Goal: Task Accomplishment & Management: Complete application form

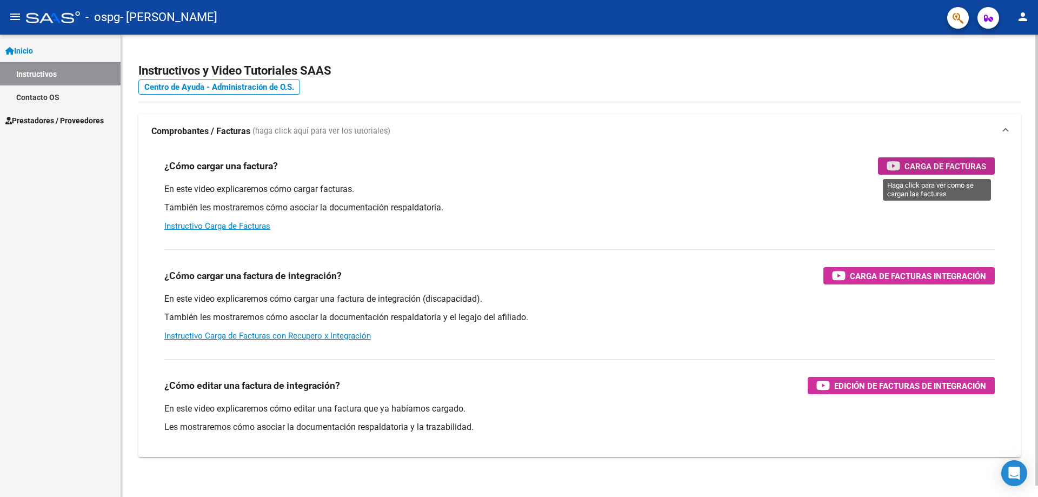
click at [943, 161] on span "Carga de Facturas" at bounding box center [945, 166] width 82 height 14
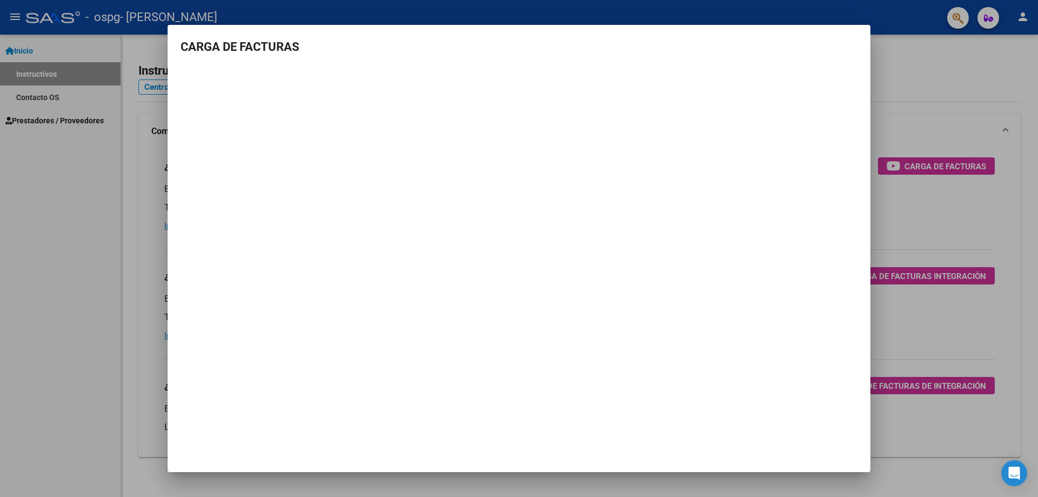
click at [909, 58] on div at bounding box center [519, 248] width 1038 height 497
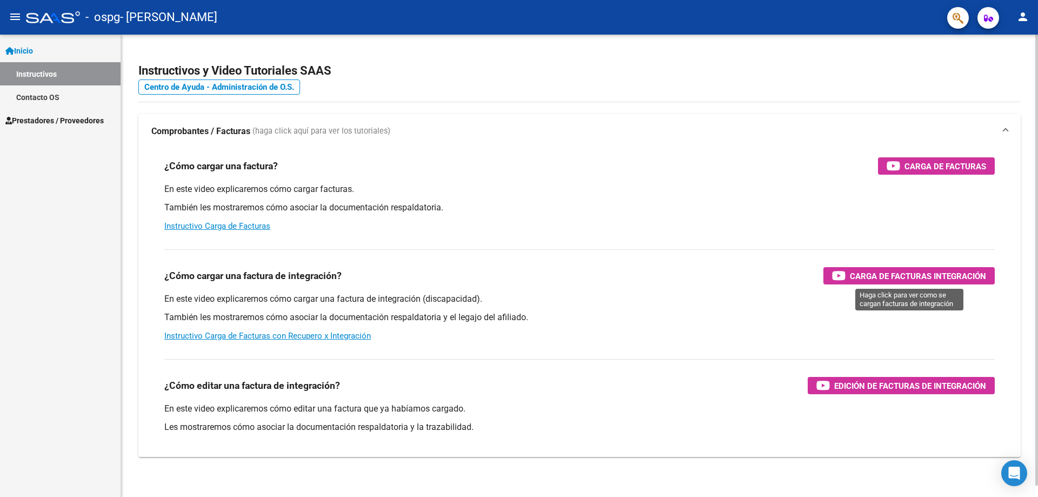
click at [883, 273] on span "Carga de Facturas Integración" at bounding box center [917, 276] width 136 height 14
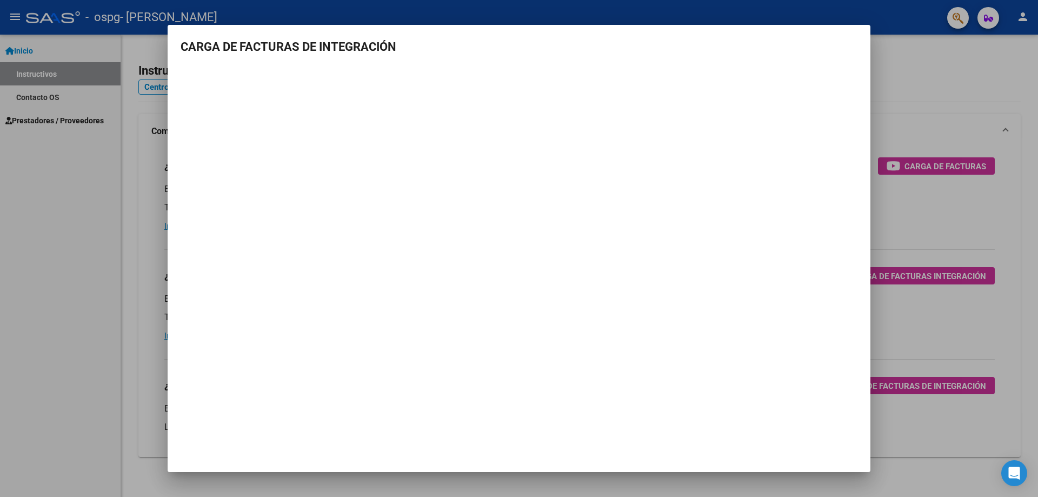
click at [929, 82] on div at bounding box center [519, 248] width 1038 height 497
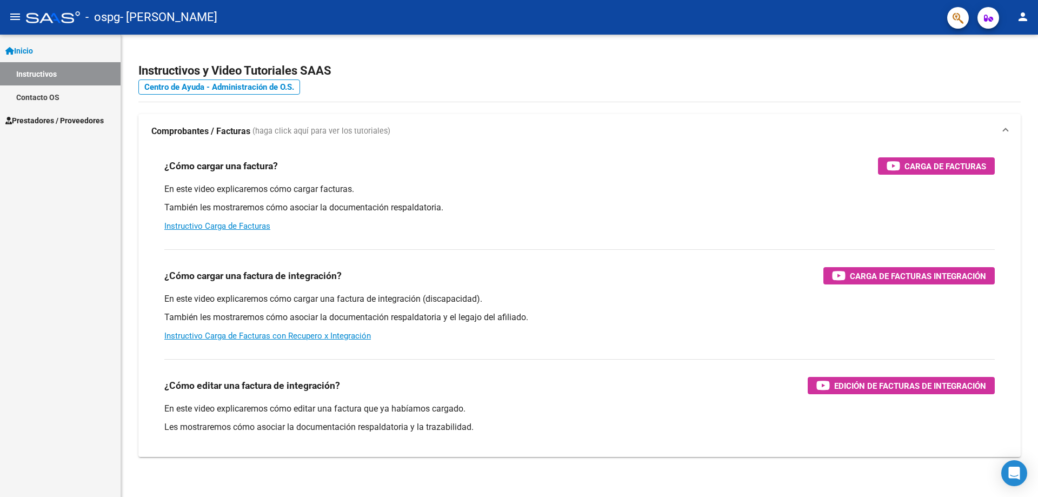
click at [33, 51] on span "Inicio" at bounding box center [19, 51] width 28 height 12
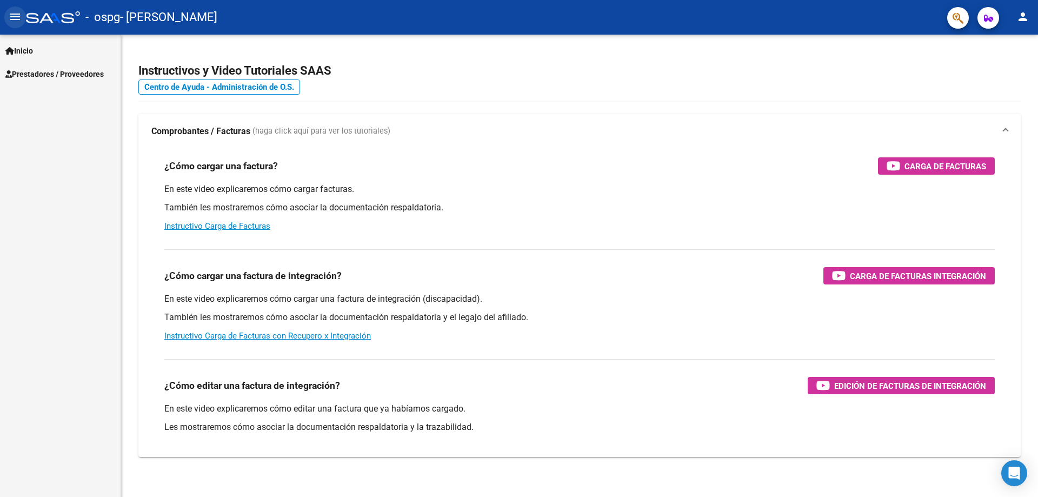
click at [21, 14] on mat-icon "menu" at bounding box center [15, 16] width 13 height 13
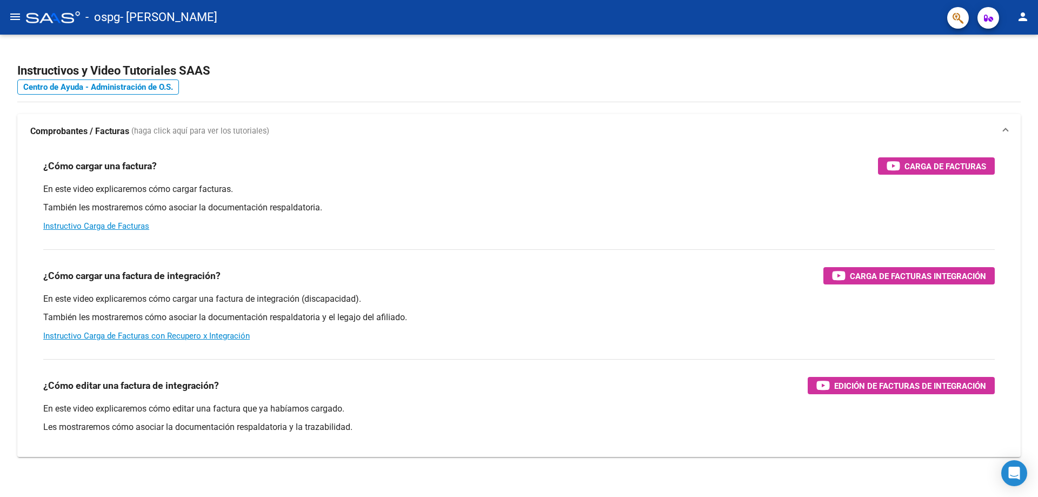
click at [13, 19] on mat-icon "menu" at bounding box center [15, 16] width 13 height 13
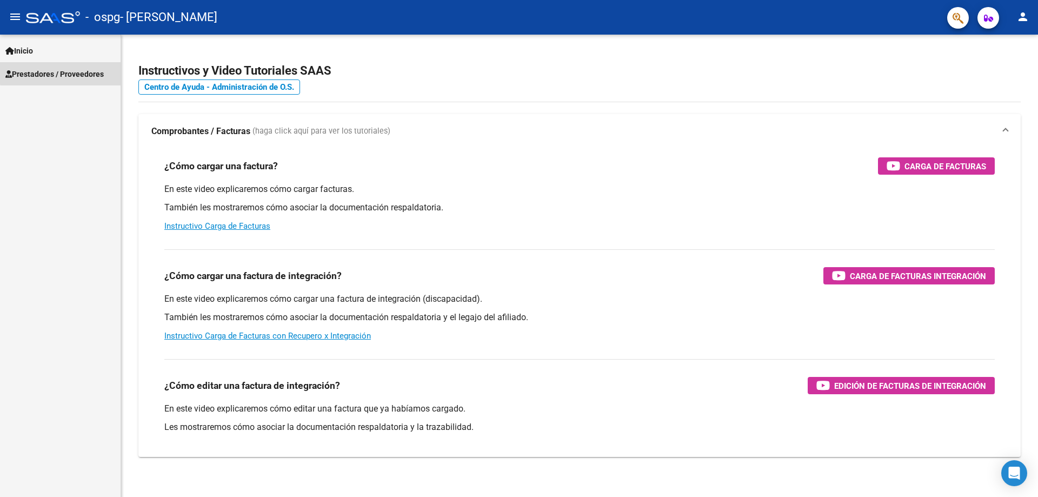
click at [63, 72] on span "Prestadores / Proveedores" at bounding box center [54, 74] width 98 height 12
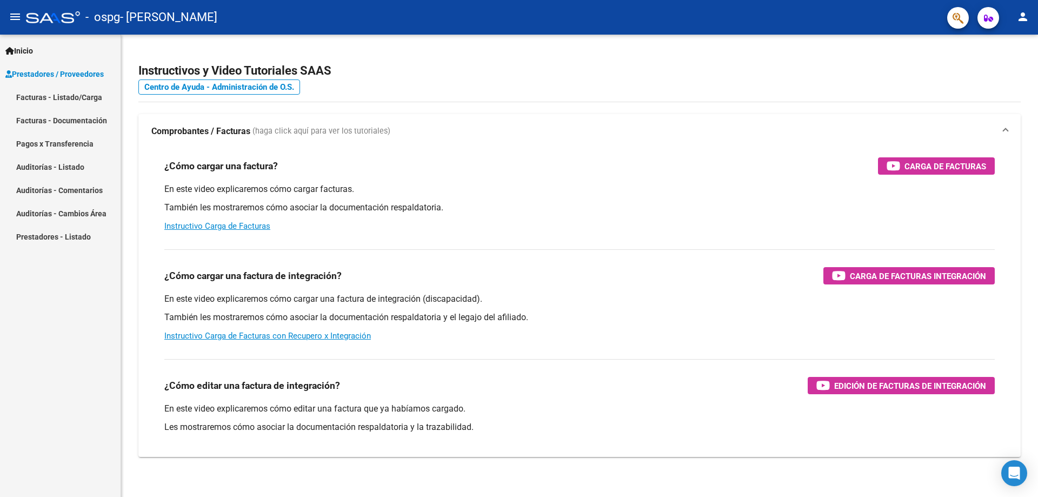
click at [66, 101] on link "Facturas - Listado/Carga" at bounding box center [60, 96] width 121 height 23
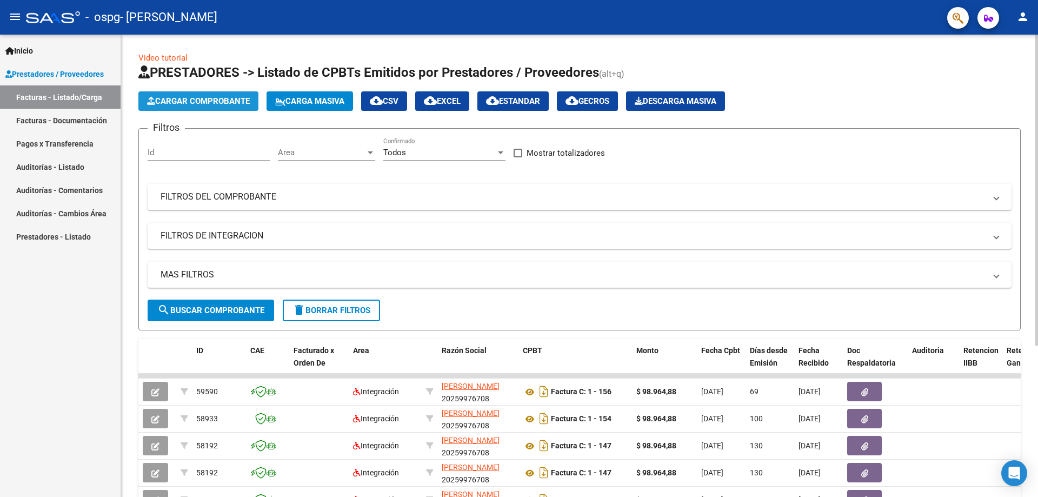
click at [192, 99] on span "Cargar Comprobante" at bounding box center [198, 101] width 103 height 10
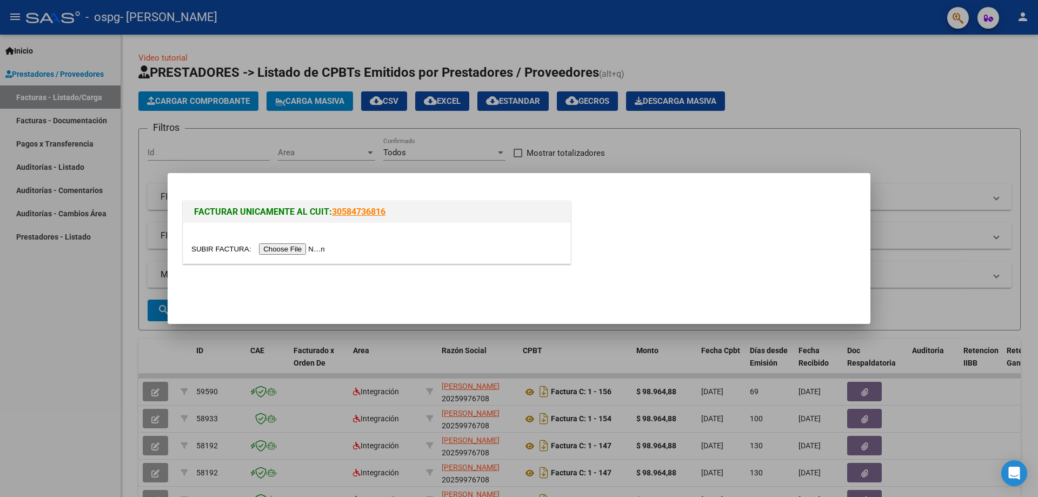
click at [279, 250] on input "file" at bounding box center [259, 248] width 137 height 11
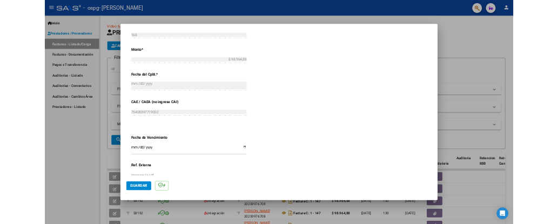
scroll to position [627, 0]
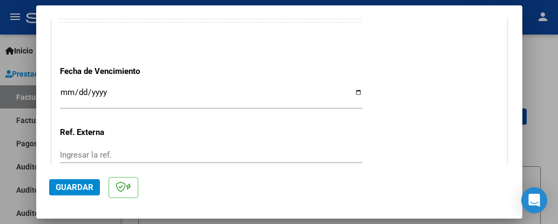
scroll to position [789, 0]
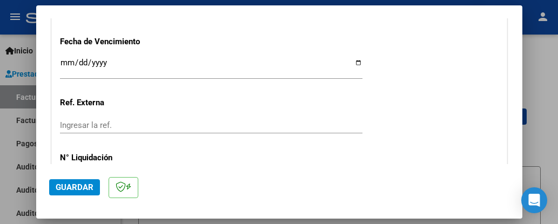
click at [80, 65] on input "Ingresar la fecha" at bounding box center [211, 66] width 303 height 17
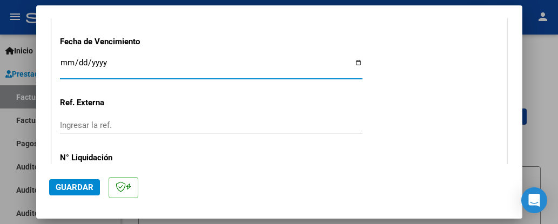
click at [64, 65] on input "Ingresar la fecha" at bounding box center [211, 66] width 303 height 17
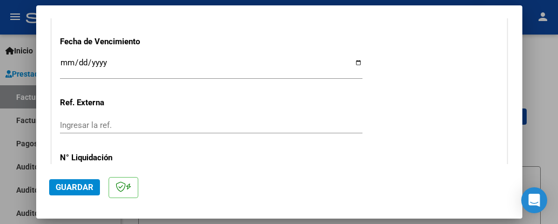
click at [64, 64] on input "Ingresar la fecha" at bounding box center [211, 66] width 303 height 17
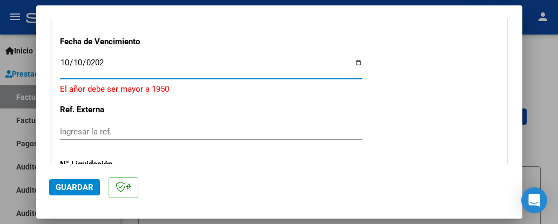
type input "[DATE]"
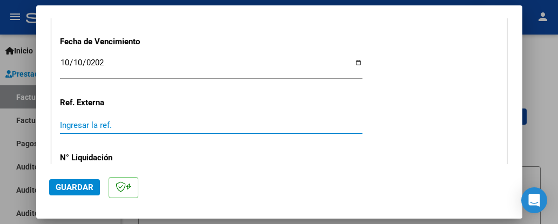
click at [106, 129] on input "Ingresar la ref." at bounding box center [211, 126] width 303 height 10
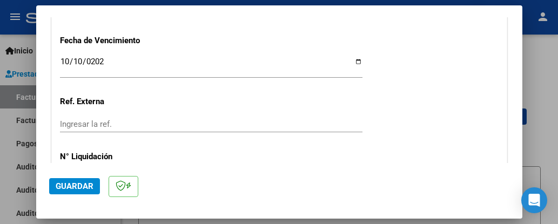
scroll to position [843, 0]
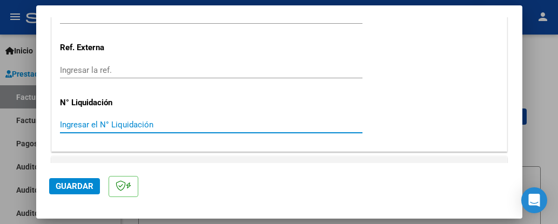
click at [97, 125] on input "Ingresar el N° Liquidación" at bounding box center [211, 125] width 303 height 10
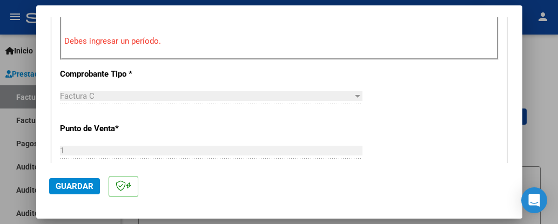
scroll to position [303, 0]
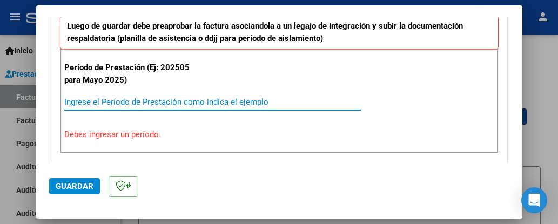
click at [155, 102] on input "Ingrese el Período de Prestación como indica el ejemplo" at bounding box center [212, 102] width 297 height 10
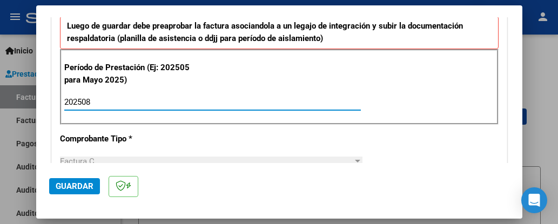
type input "202508"
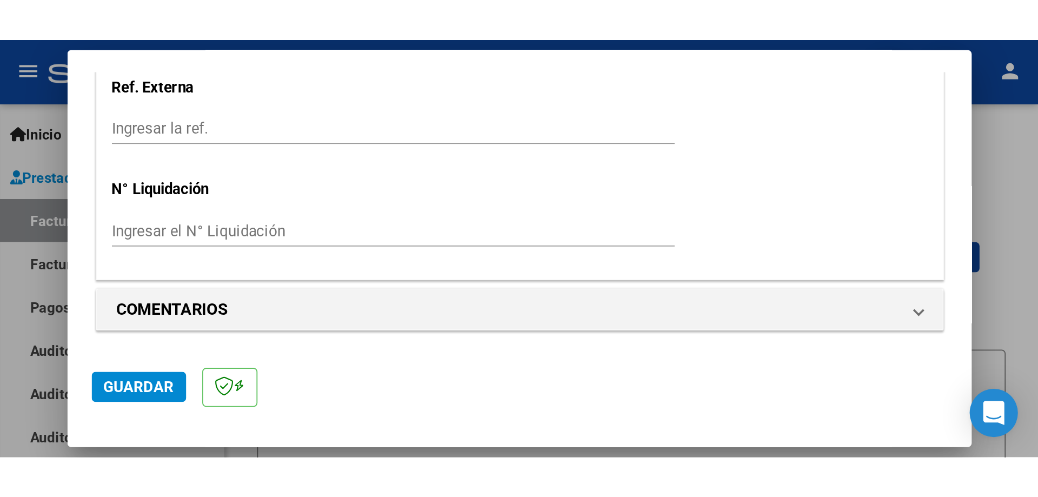
scroll to position [838, 0]
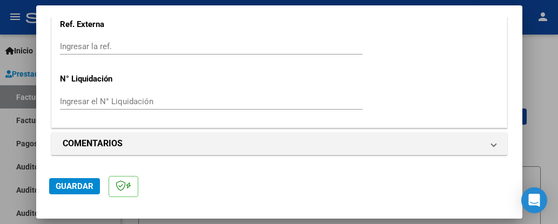
click at [237, 177] on mat-dialog-actions "Guardar" at bounding box center [279, 184] width 460 height 43
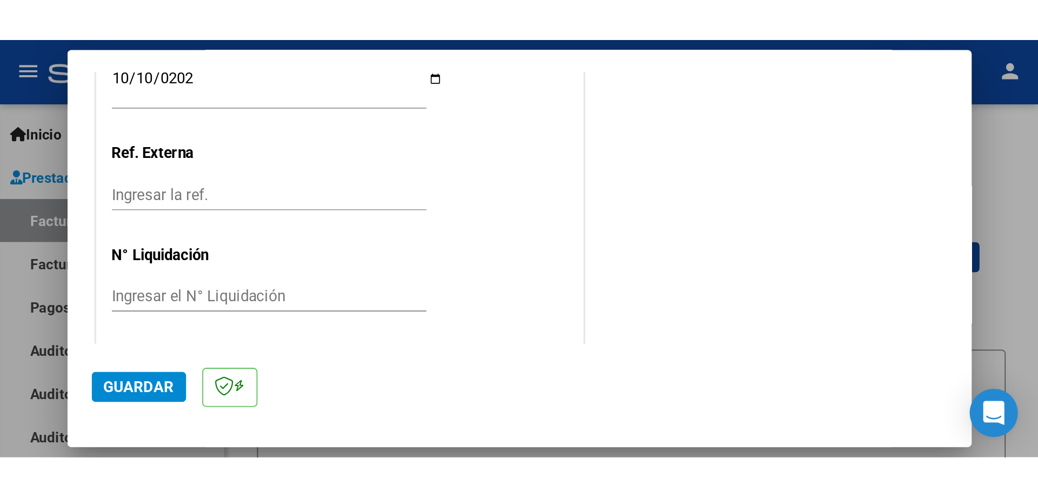
scroll to position [0, 0]
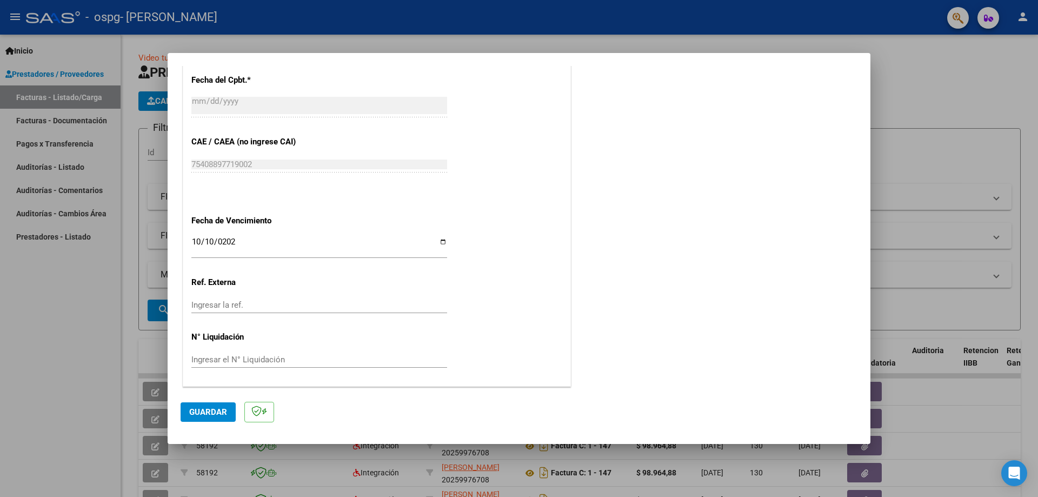
click at [215, 414] on span "Guardar" at bounding box center [208, 412] width 38 height 10
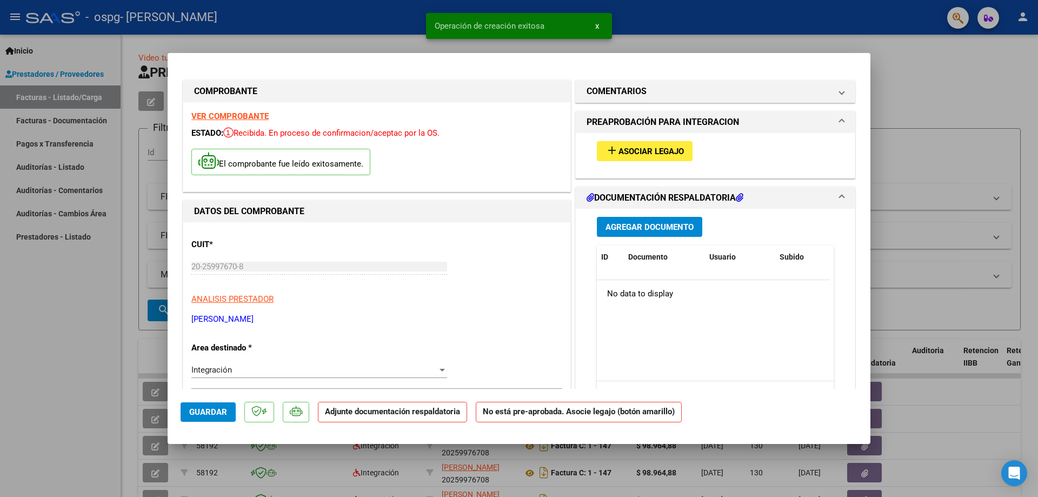
click at [633, 146] on span "Asociar Legajo" at bounding box center [650, 151] width 65 height 10
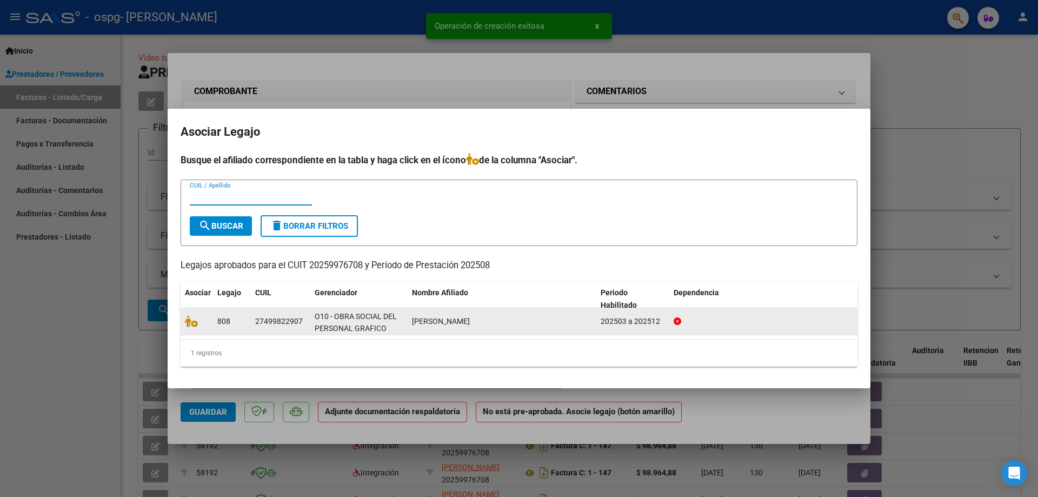
click at [253, 324] on datatable-body-cell "27499822907" at bounding box center [280, 321] width 59 height 26
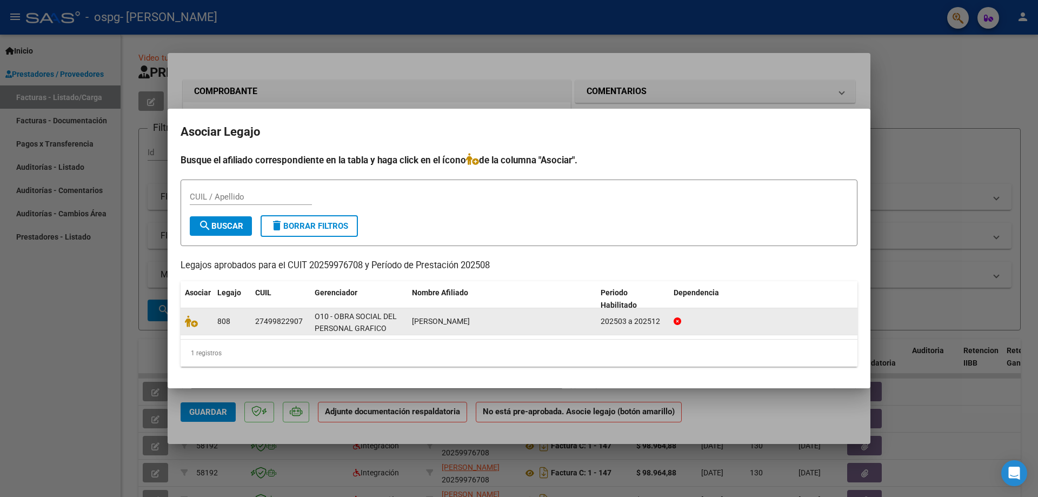
click at [253, 324] on datatable-body-cell "27499822907" at bounding box center [280, 321] width 59 height 26
click at [196, 320] on icon at bounding box center [191, 321] width 13 height 12
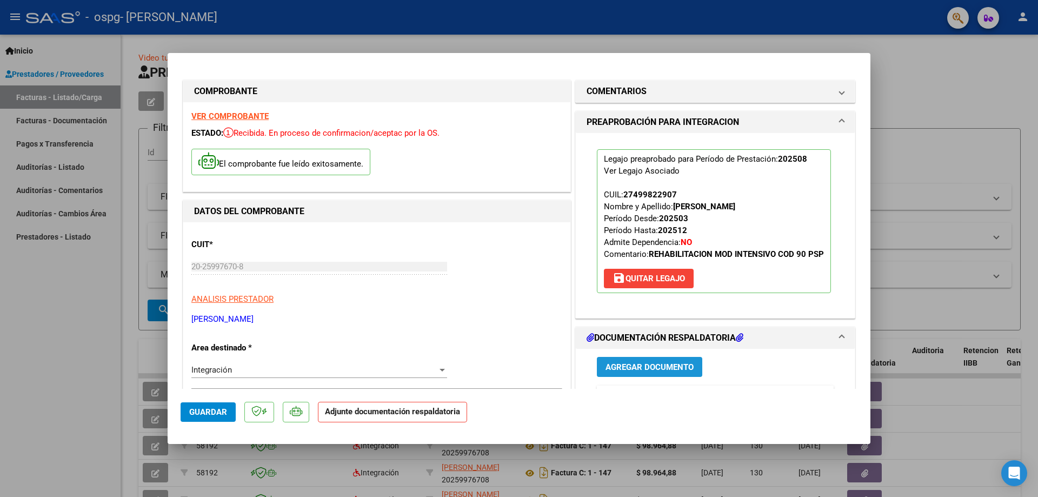
click at [651, 372] on span "Agregar Documento" at bounding box center [649, 367] width 88 height 10
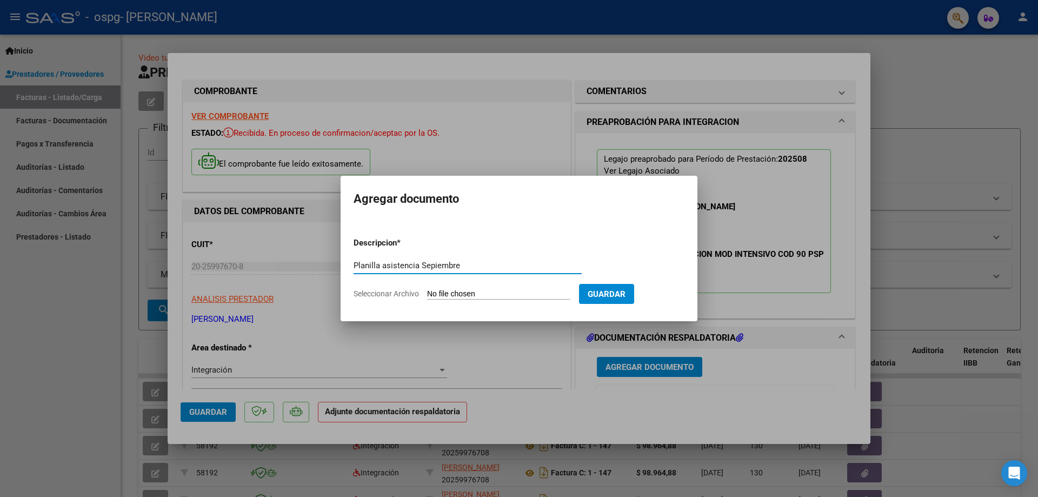
click at [431, 265] on input "Planilla asistencia Sepiembre" at bounding box center [467, 265] width 228 height 10
type input "Planilla asistencia Septiembre"
click at [459, 293] on input "Seleccionar Archivo" at bounding box center [498, 294] width 143 height 10
type input "C:\fakepath\planillaión2.pdf"
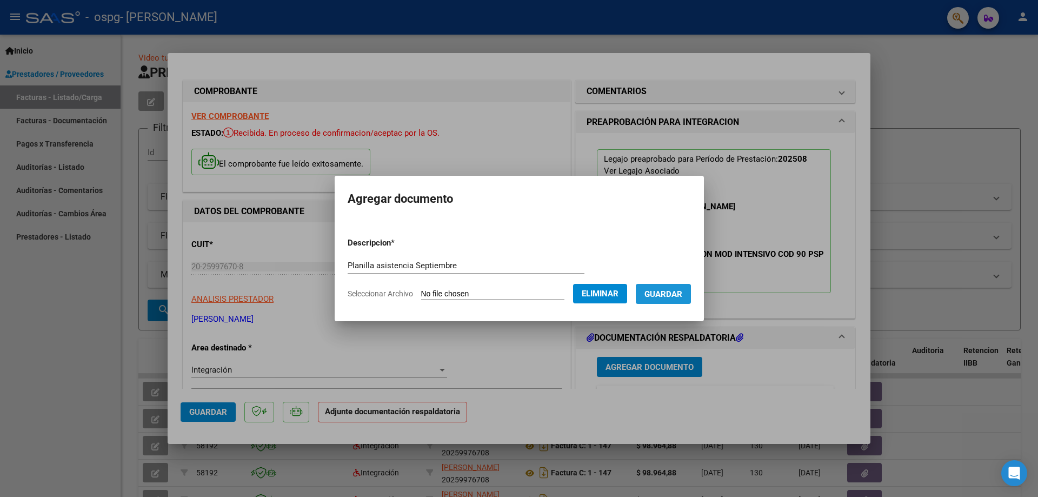
click at [666, 295] on span "Guardar" at bounding box center [663, 294] width 38 height 10
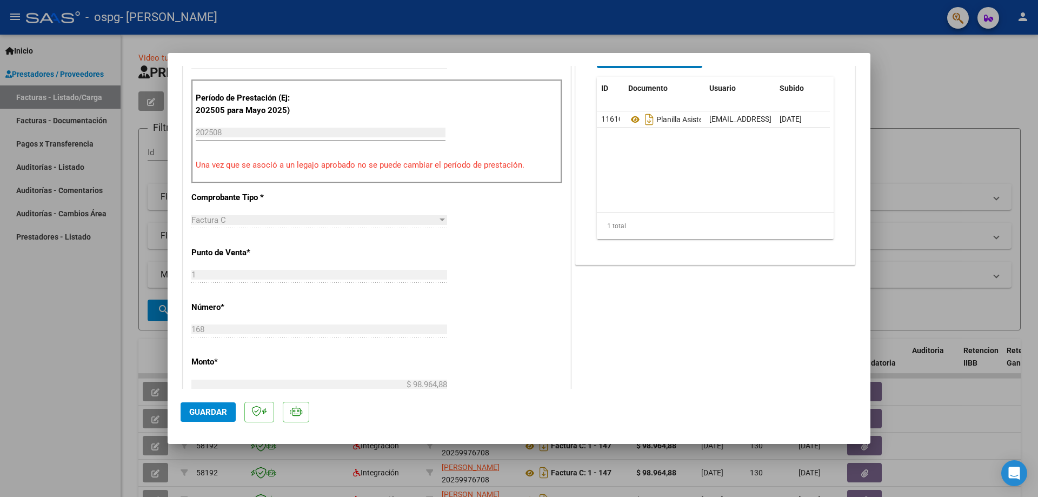
scroll to position [266, 0]
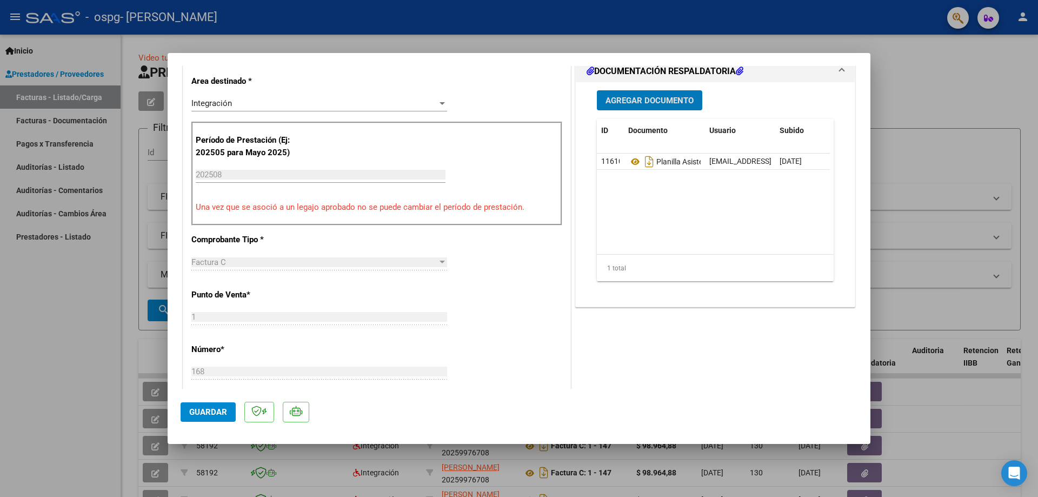
click at [214, 176] on input "202508" at bounding box center [321, 175] width 250 height 10
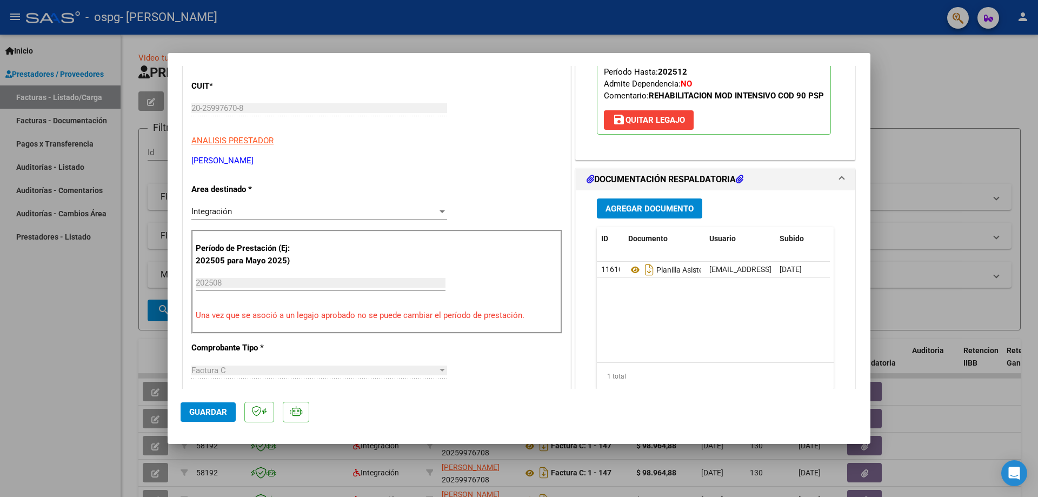
click at [226, 216] on span "Integración" at bounding box center [211, 211] width 41 height 10
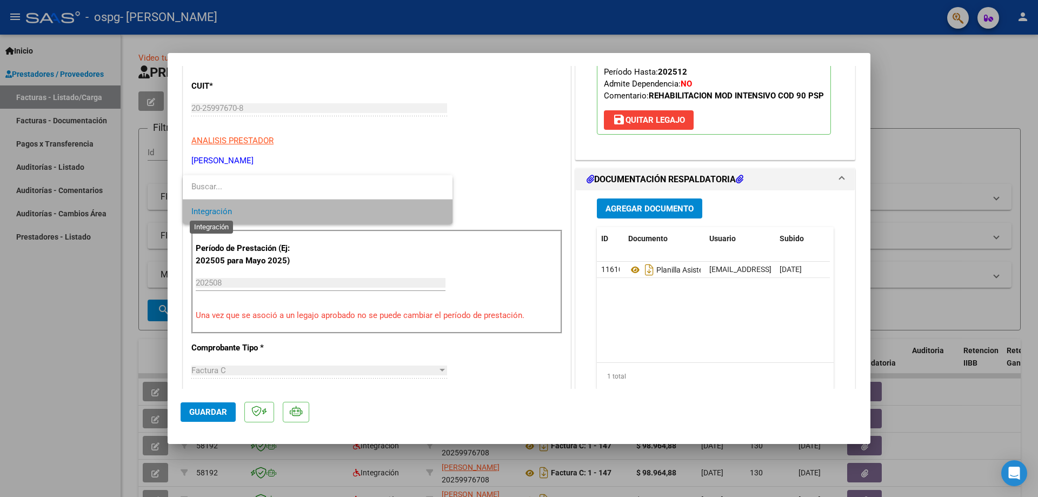
click at [217, 215] on span "Integración" at bounding box center [211, 211] width 41 height 10
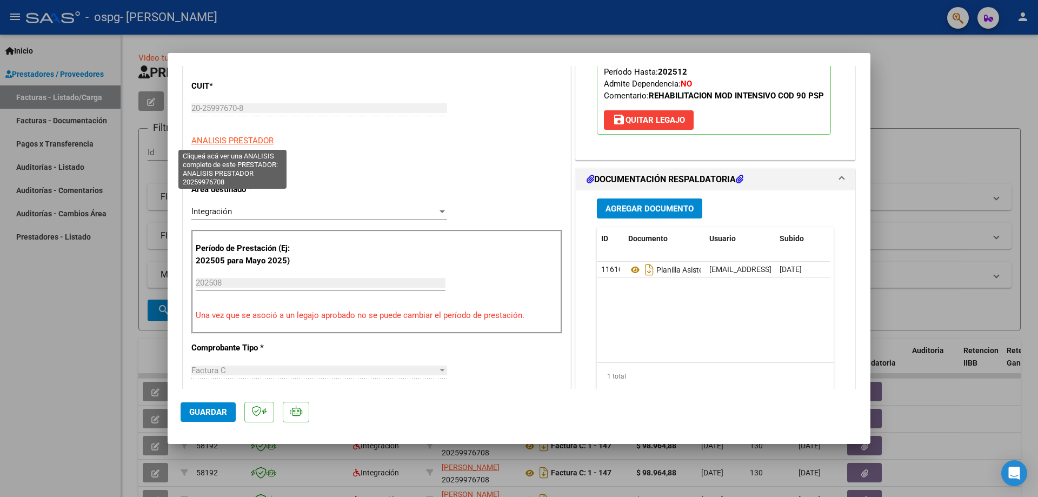
click at [226, 138] on span "ANALISIS PRESTADOR" at bounding box center [232, 141] width 82 height 10
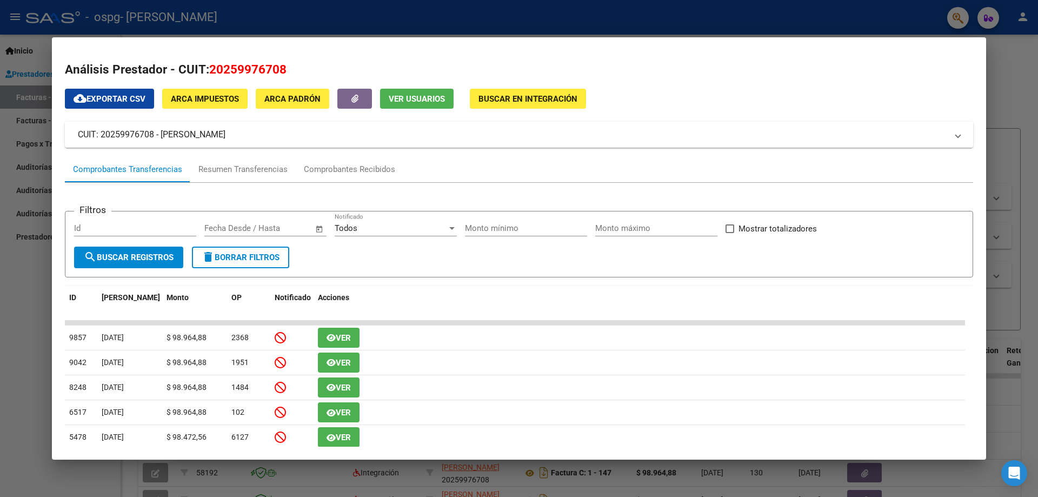
click at [1002, 66] on div at bounding box center [519, 248] width 1038 height 497
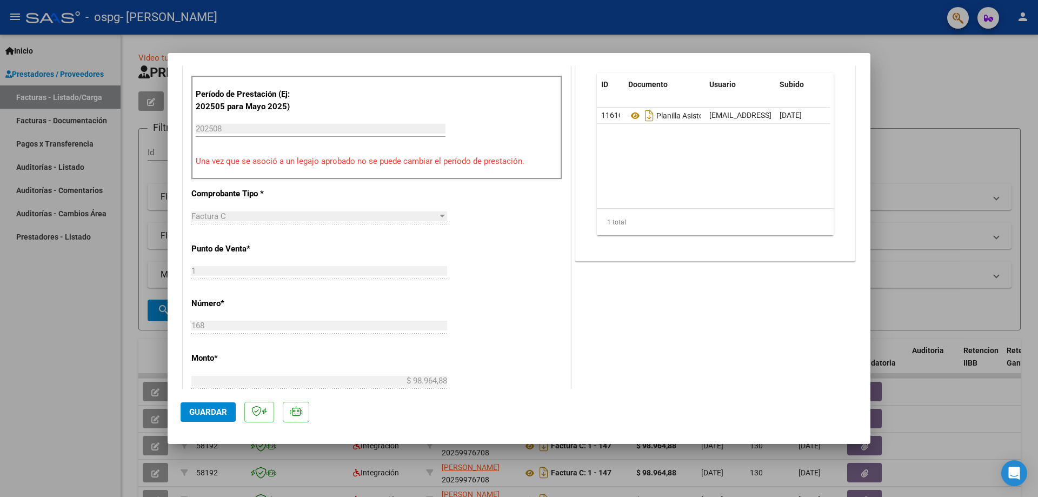
scroll to position [324, 0]
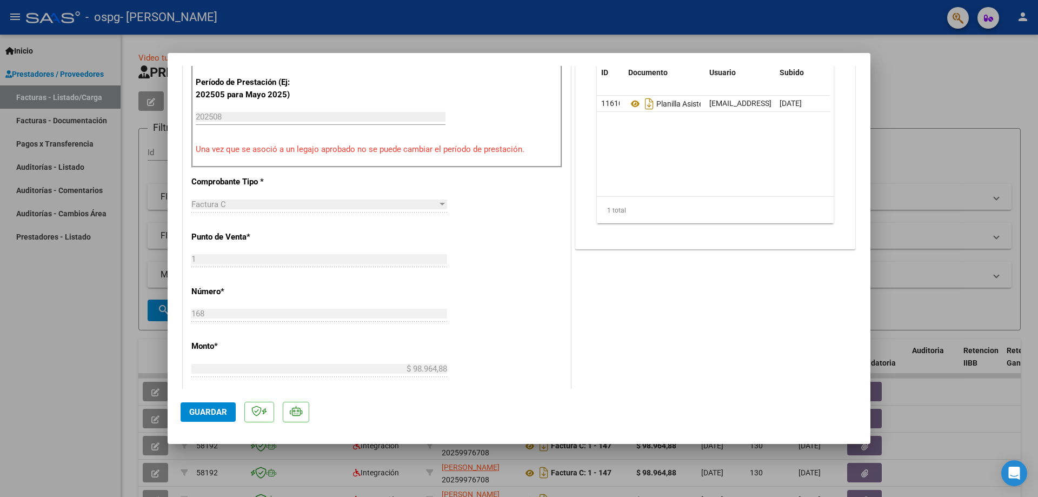
click at [202, 409] on span "Guardar" at bounding box center [208, 412] width 38 height 10
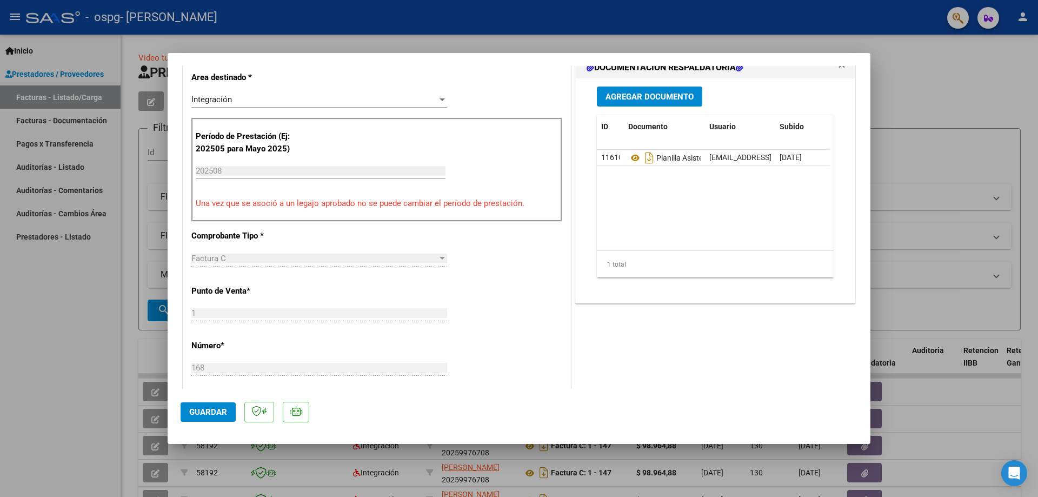
scroll to position [216, 0]
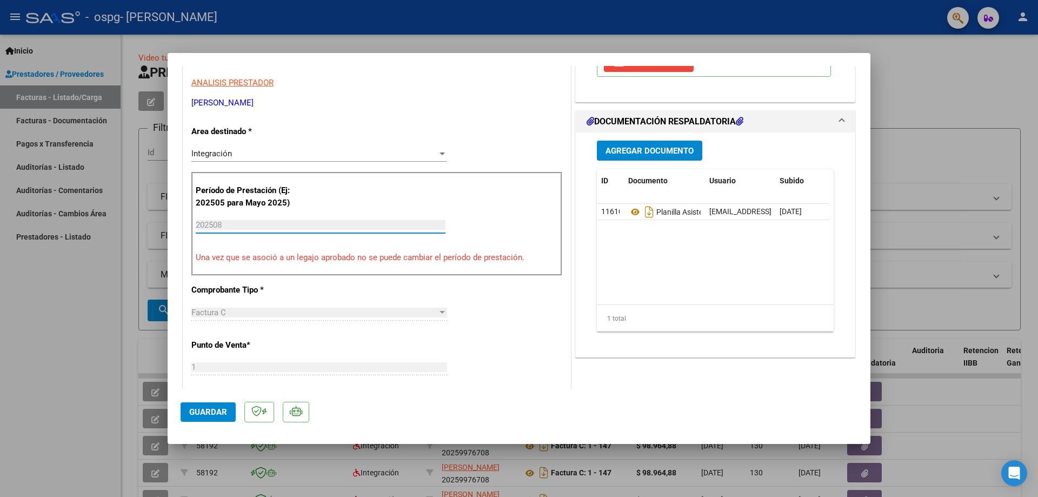
click at [216, 225] on input "202508" at bounding box center [321, 225] width 250 height 10
click at [215, 226] on input "202508" at bounding box center [321, 225] width 250 height 10
click at [220, 226] on input "202508" at bounding box center [321, 225] width 250 height 10
click at [217, 225] on input "202508" at bounding box center [321, 225] width 250 height 10
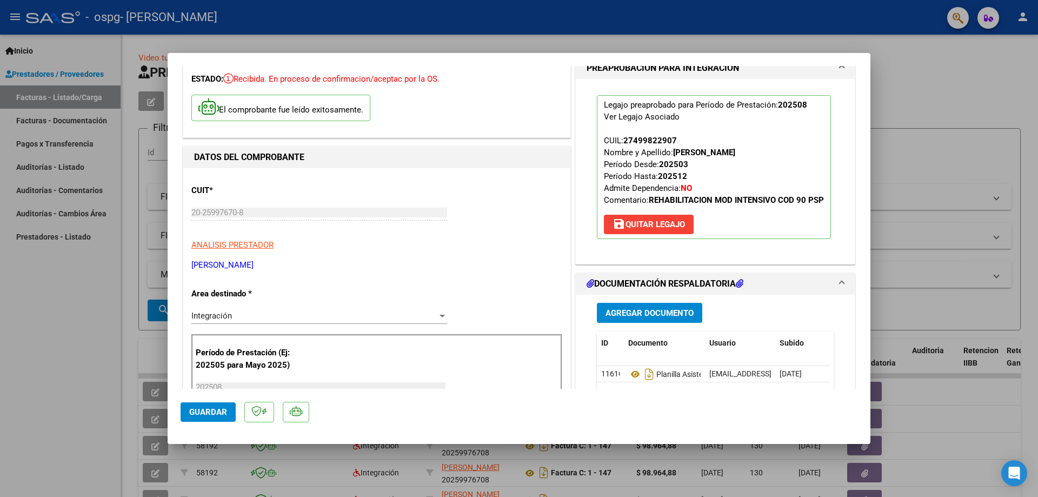
scroll to position [0, 0]
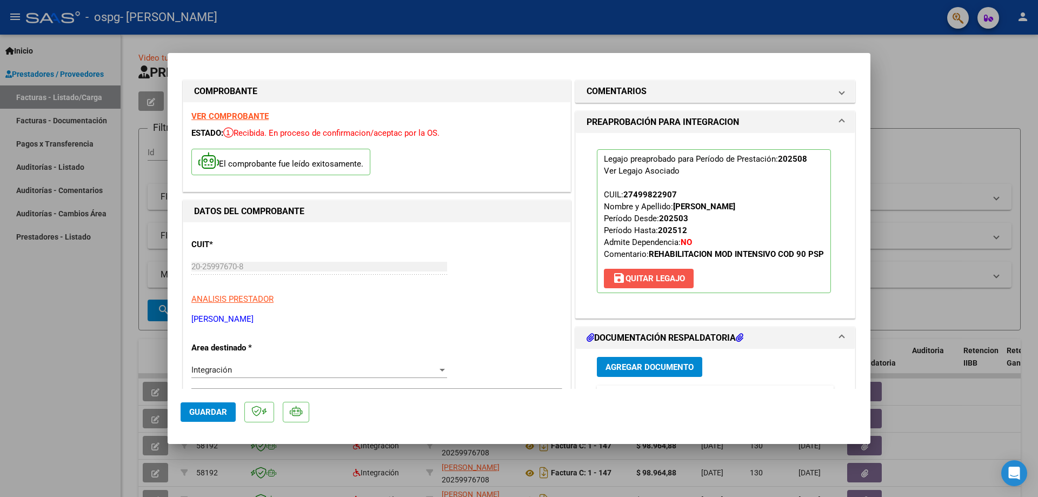
click at [661, 283] on span "save [PERSON_NAME]" at bounding box center [648, 278] width 72 height 10
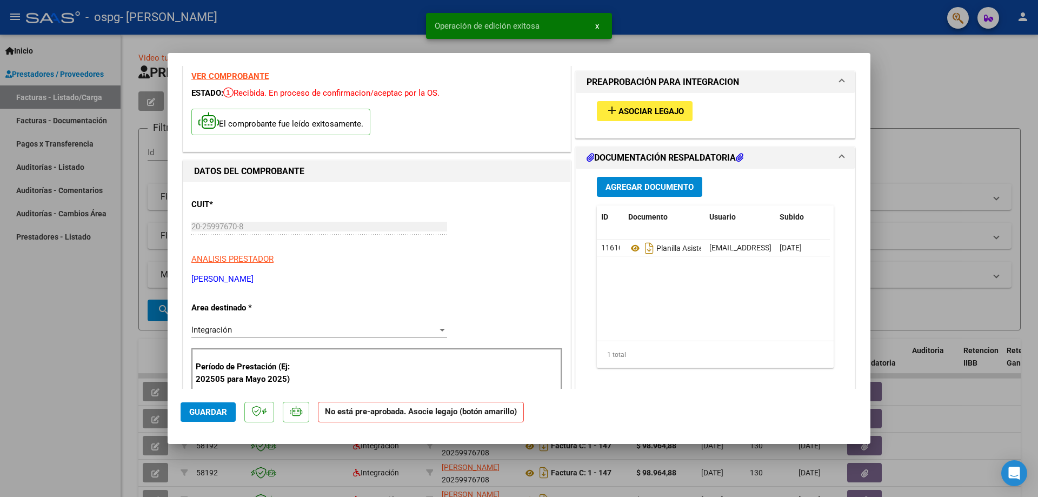
scroll to position [108, 0]
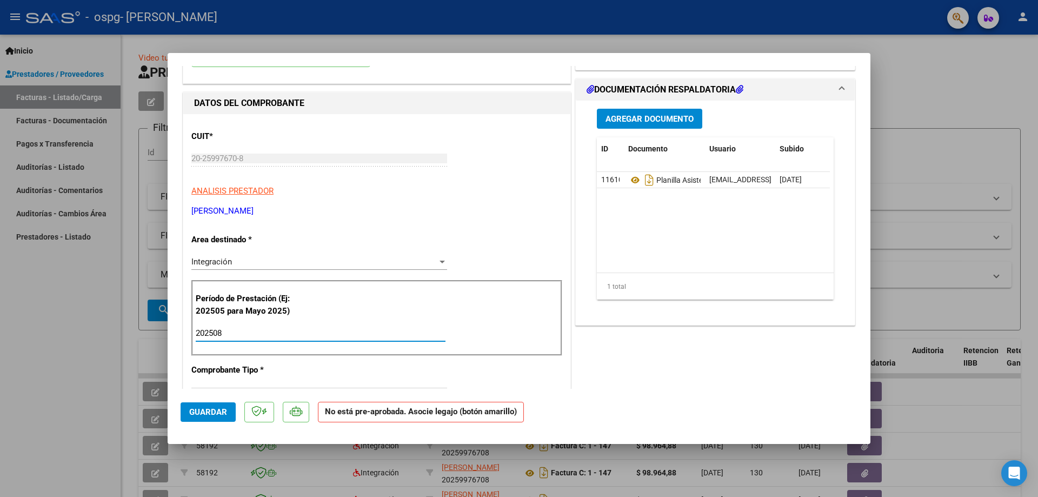
drag, startPoint x: 223, startPoint y: 332, endPoint x: 237, endPoint y: 345, distance: 19.5
click at [219, 332] on input "202508" at bounding box center [321, 333] width 250 height 10
type input "202509"
click at [214, 414] on span "Guardar" at bounding box center [208, 412] width 38 height 10
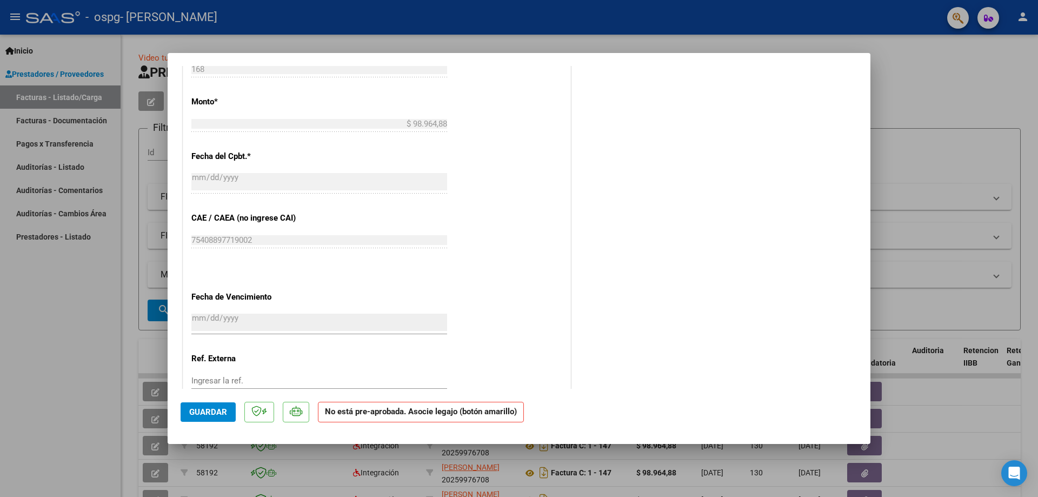
scroll to position [616, 0]
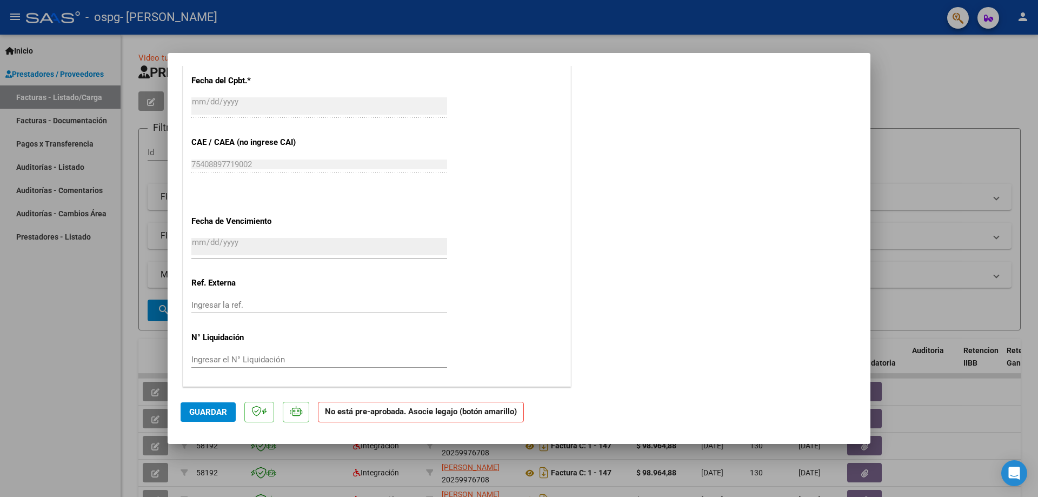
click at [392, 418] on strong "No está pre-aprobada. Asocie legajo (botón amarillo)" at bounding box center [421, 411] width 206 height 21
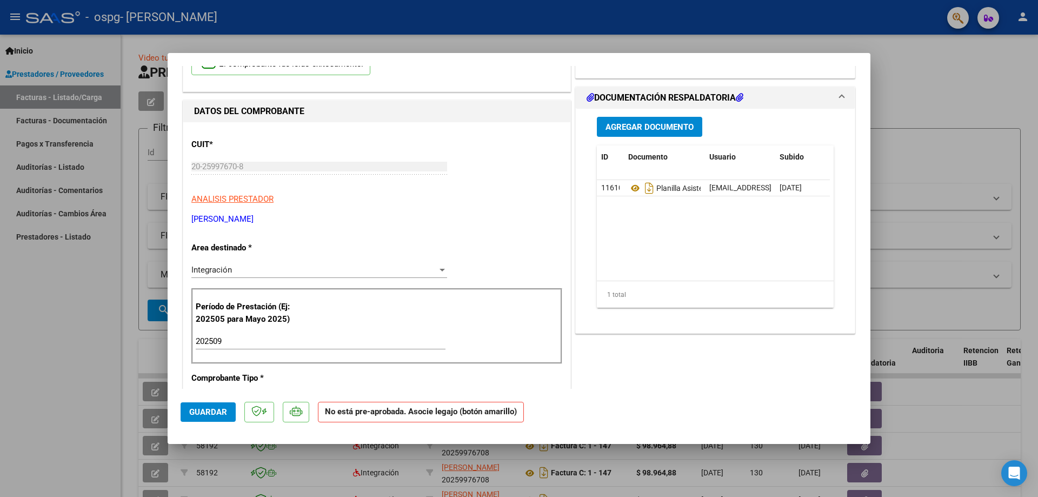
scroll to position [76, 0]
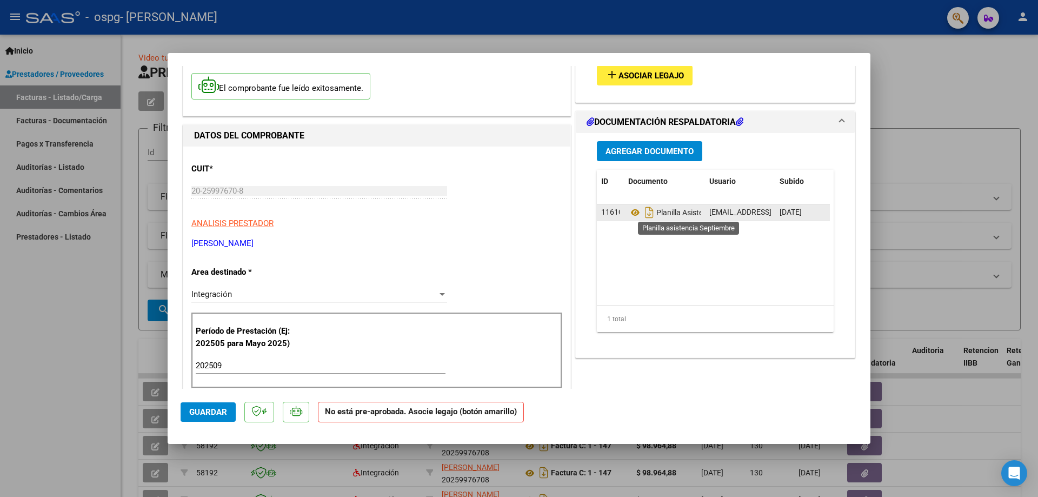
click at [658, 214] on span "Planilla Asistencia Septiembre" at bounding box center [692, 212] width 128 height 9
click at [647, 70] on button "add Asociar Legajo" at bounding box center [645, 75] width 96 height 20
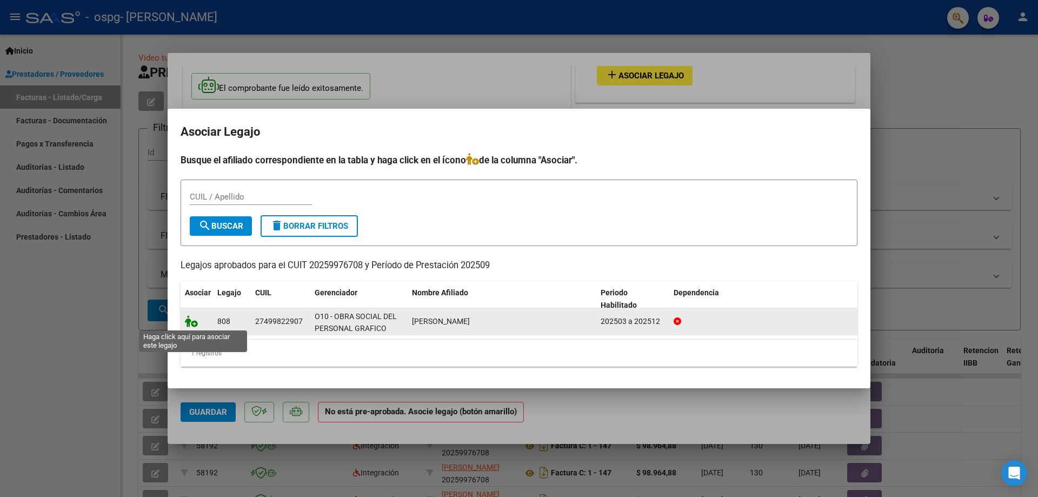
click at [194, 323] on icon at bounding box center [191, 321] width 13 height 12
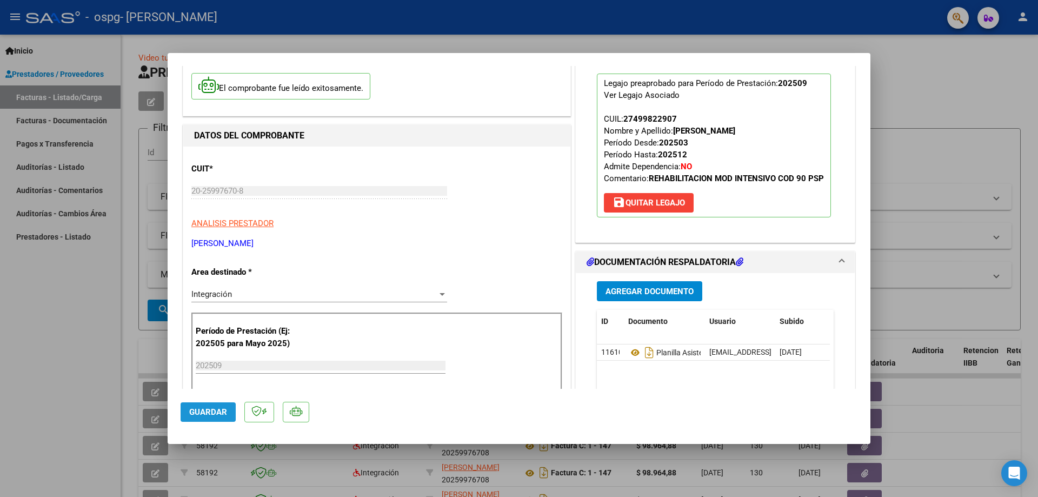
click at [216, 413] on span "Guardar" at bounding box center [208, 412] width 38 height 10
click at [229, 419] on button "Guardar" at bounding box center [207, 411] width 55 height 19
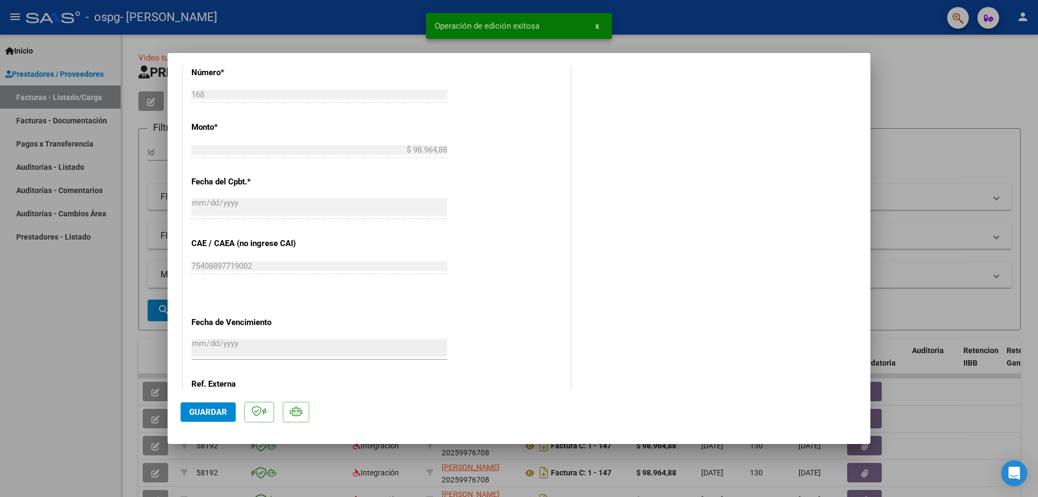
scroll to position [562, 0]
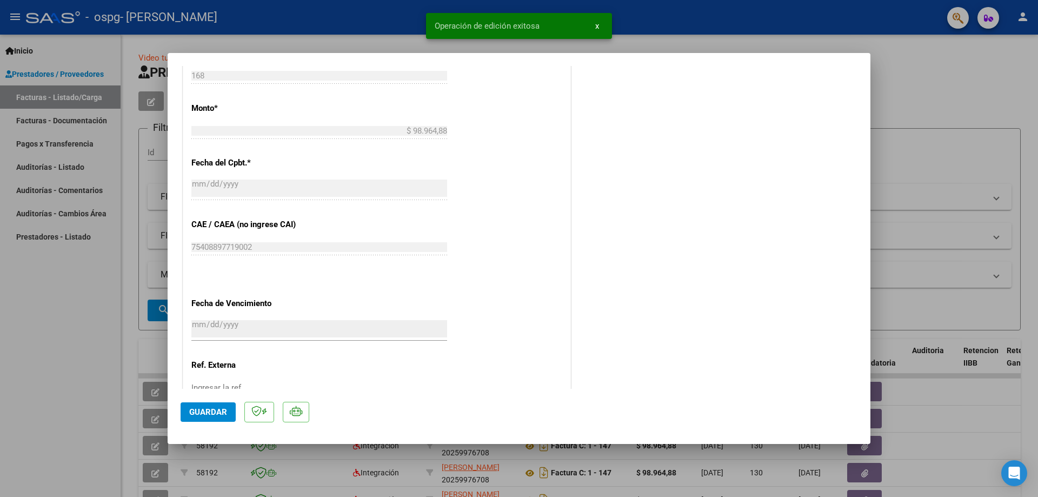
click at [971, 82] on div at bounding box center [519, 248] width 1038 height 497
type input "$ 0,00"
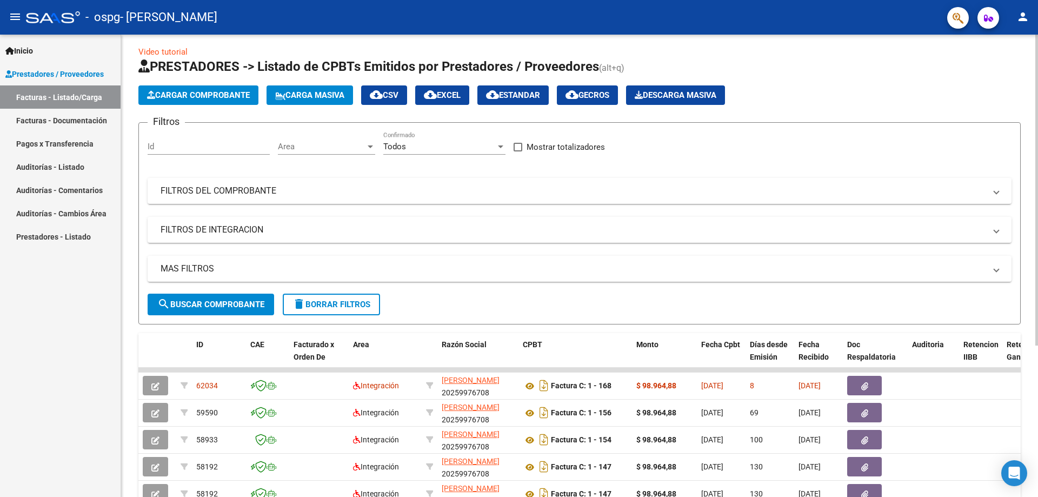
scroll to position [0, 0]
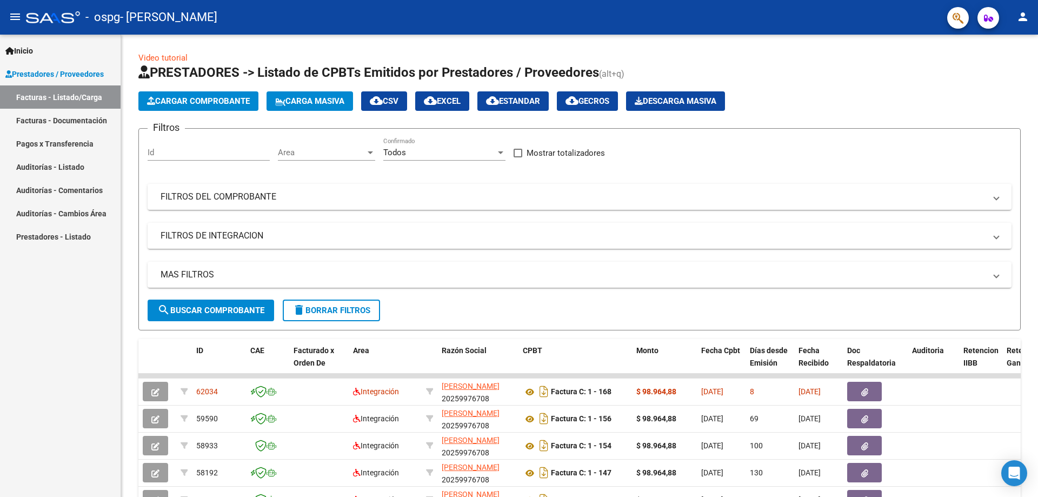
click at [66, 146] on link "Pagos x Transferencia" at bounding box center [60, 143] width 121 height 23
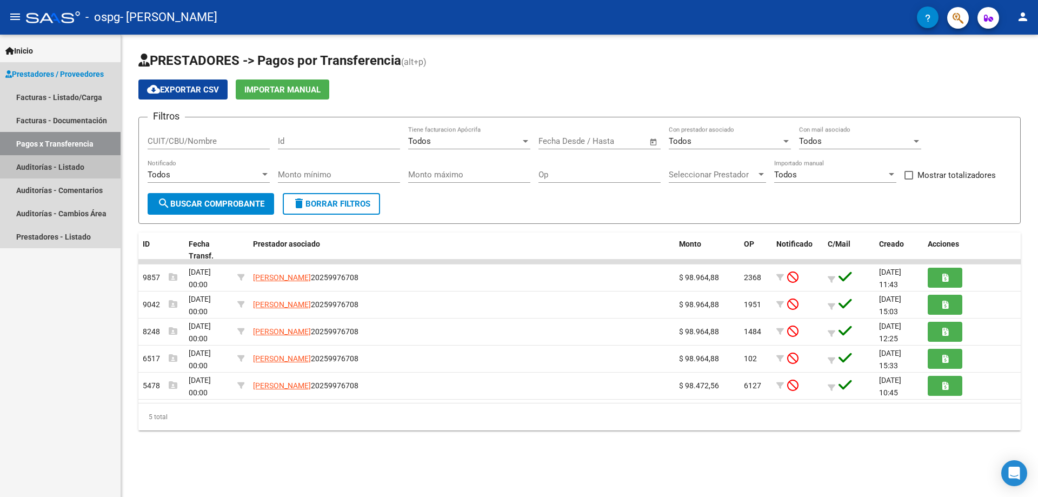
click at [69, 163] on link "Auditorías - Listado" at bounding box center [60, 166] width 121 height 23
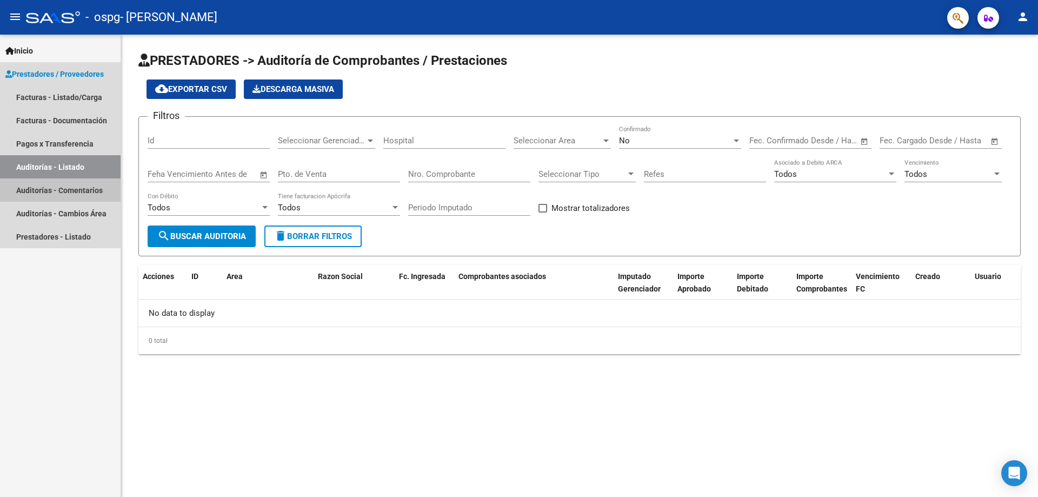
click at [60, 182] on link "Auditorías - Comentarios" at bounding box center [60, 189] width 121 height 23
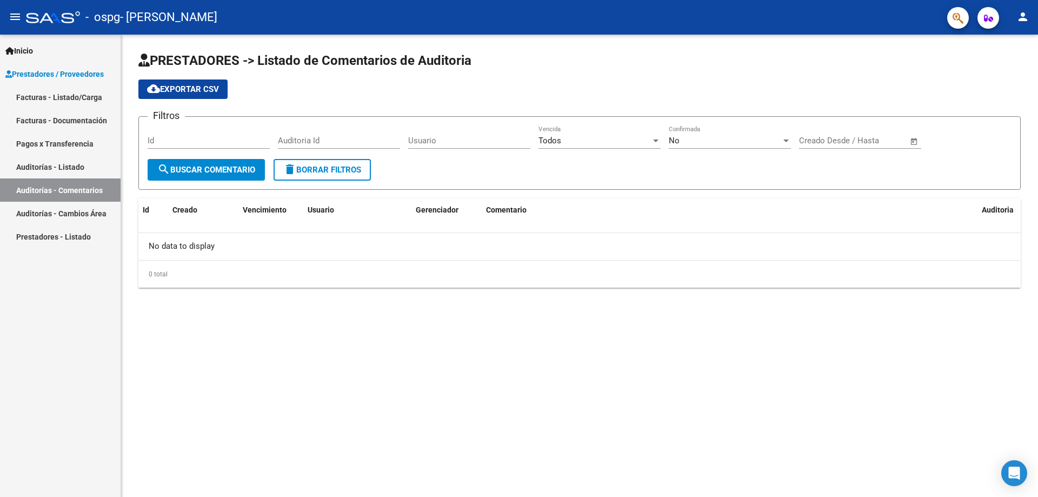
click at [61, 121] on link "Facturas - Documentación" at bounding box center [60, 120] width 121 height 23
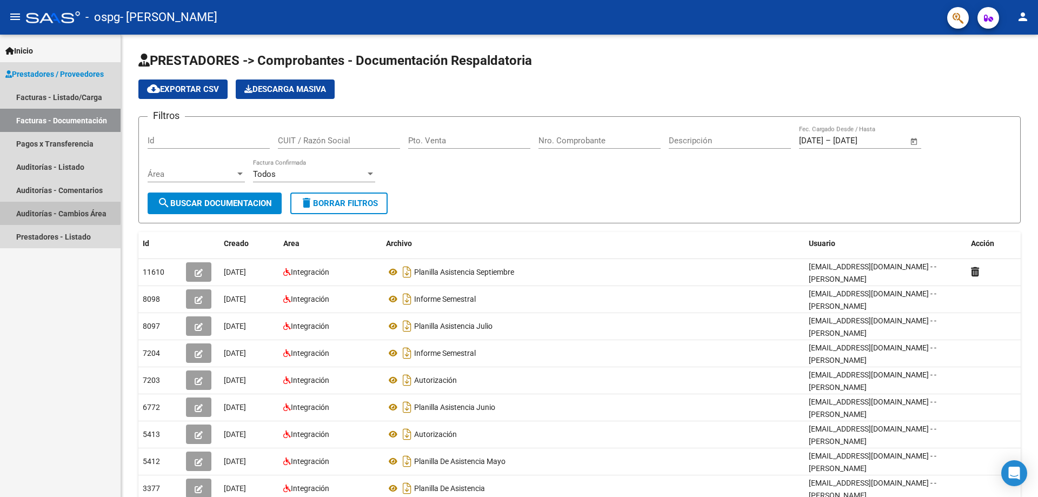
click at [49, 211] on link "Auditorías - Cambios Área" at bounding box center [60, 213] width 121 height 23
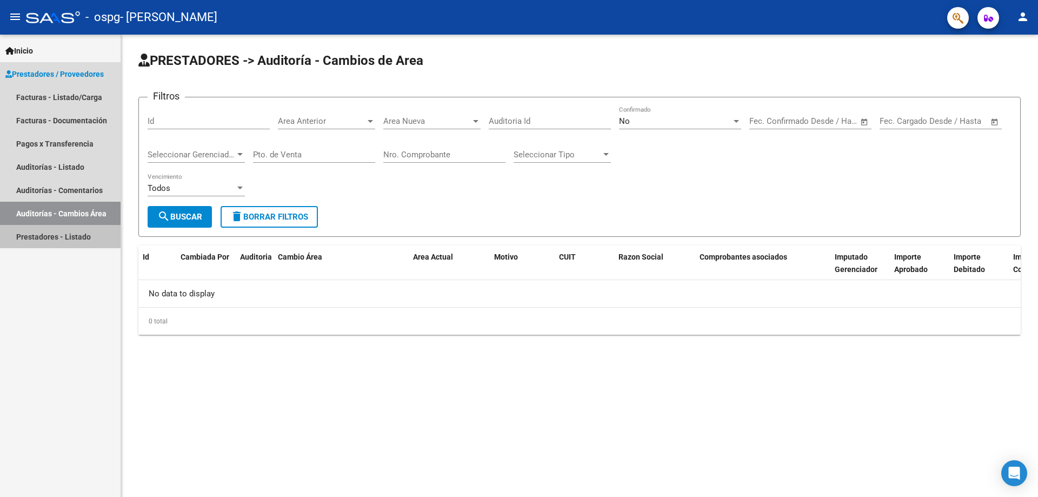
click at [49, 243] on link "Prestadores - Listado" at bounding box center [60, 236] width 121 height 23
